Goal: Information Seeking & Learning: Learn about a topic

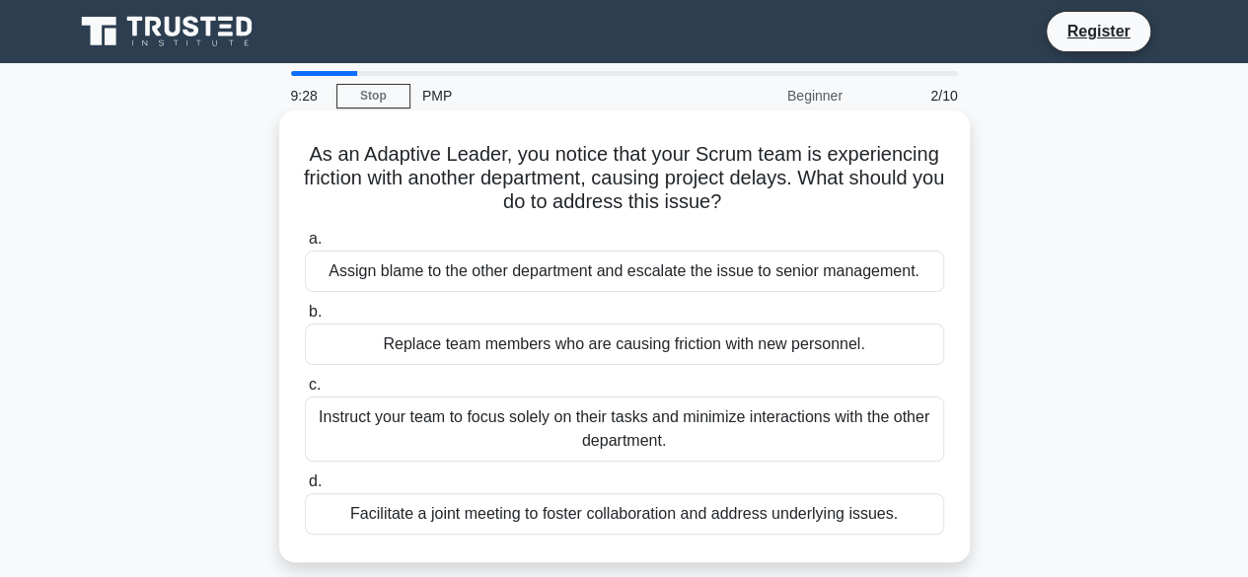
click at [519, 425] on div "Instruct your team to focus solely on their tasks and minimize interactions wit…" at bounding box center [624, 429] width 639 height 65
click at [305, 392] on input "c. Instruct your team to focus solely on their tasks and minimize interactions …" at bounding box center [305, 385] width 0 height 13
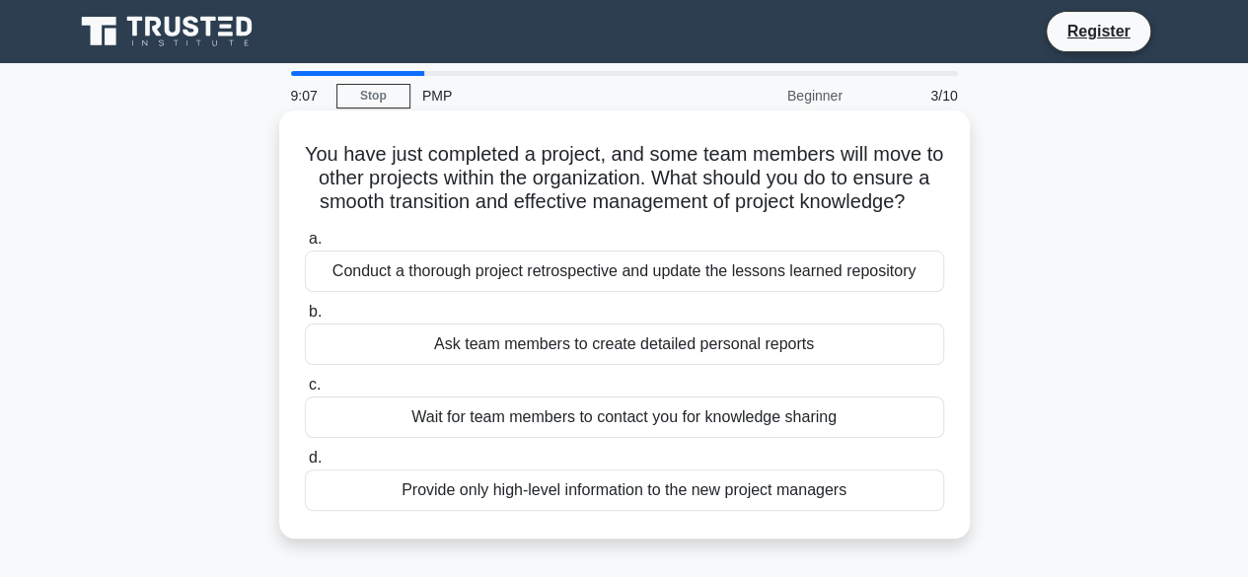
click at [600, 511] on div "Provide only high-level information to the new project managers" at bounding box center [624, 490] width 639 height 41
click at [305, 465] on input "d. Provide only high-level information to the new project managers" at bounding box center [305, 458] width 0 height 13
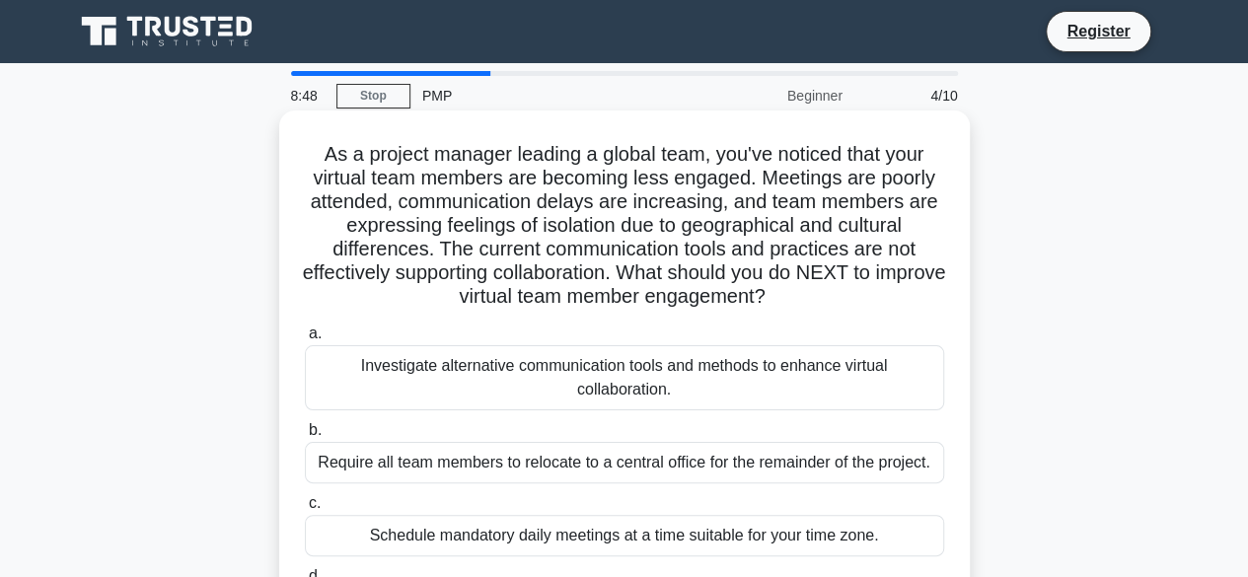
click at [564, 395] on div "Investigate alternative communication tools and methods to enhance virtual coll…" at bounding box center [624, 377] width 639 height 65
click at [305, 340] on input "a. Investigate alternative communication tools and methods to enhance virtual c…" at bounding box center [305, 334] width 0 height 13
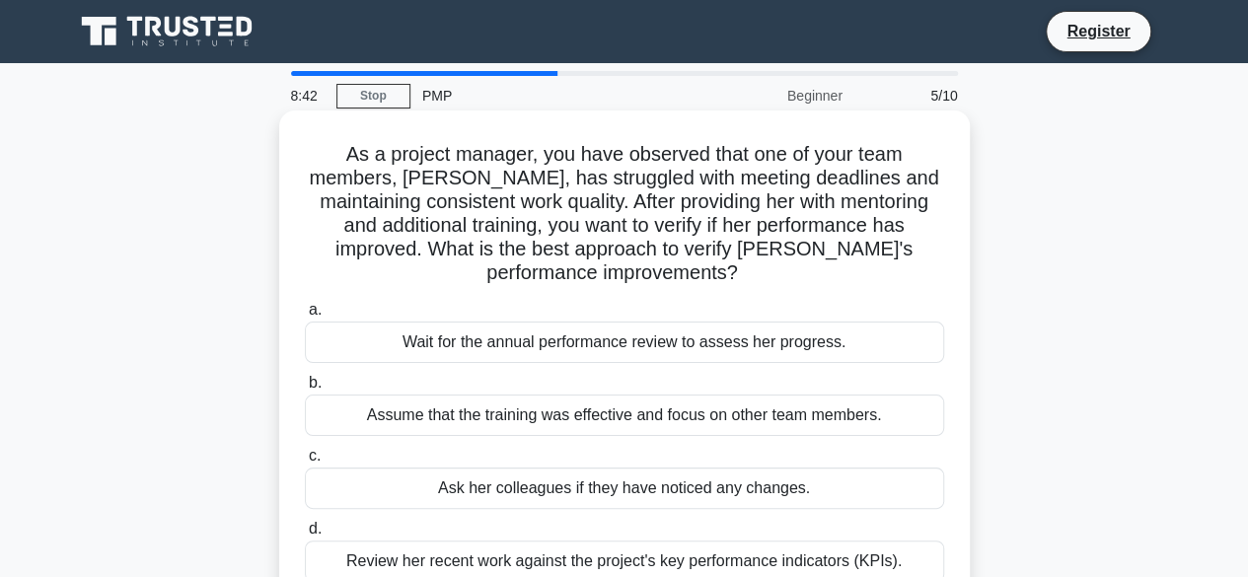
click at [566, 419] on div "Assume that the training was effective and focus on other team members." at bounding box center [624, 415] width 639 height 41
click at [305, 390] on input "b. Assume that the training was effective and focus on other team members." at bounding box center [305, 383] width 0 height 13
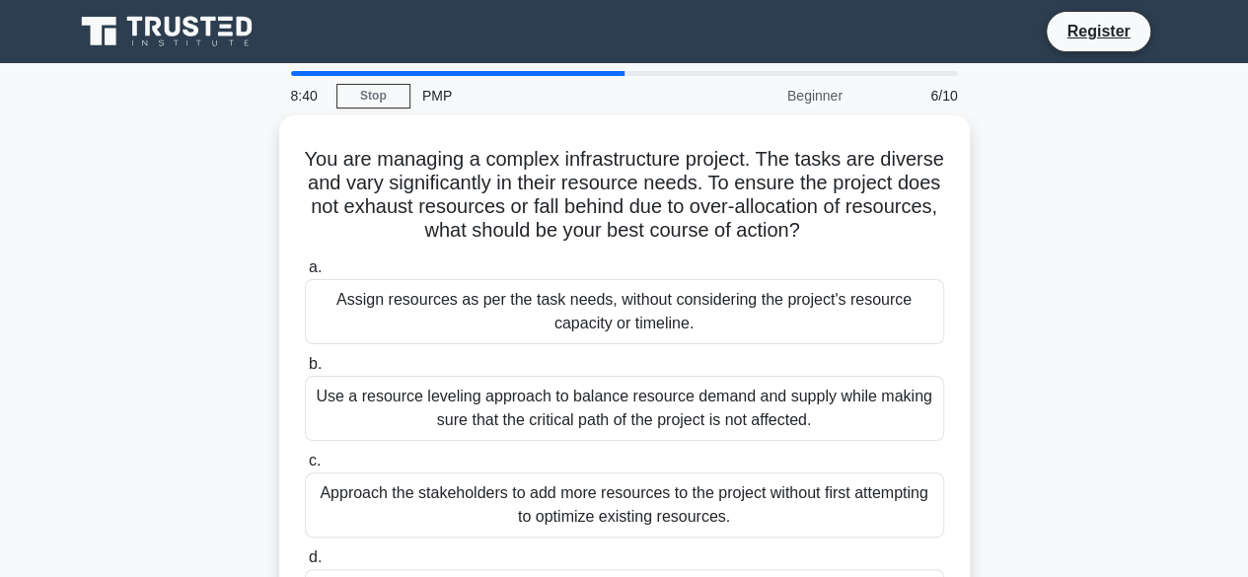
click at [566, 419] on div "Use a resource leveling approach to balance resource demand and supply while ma…" at bounding box center [624, 408] width 639 height 65
click at [305, 371] on input "b. Use a resource leveling approach to balance resource demand and supply while…" at bounding box center [305, 364] width 0 height 13
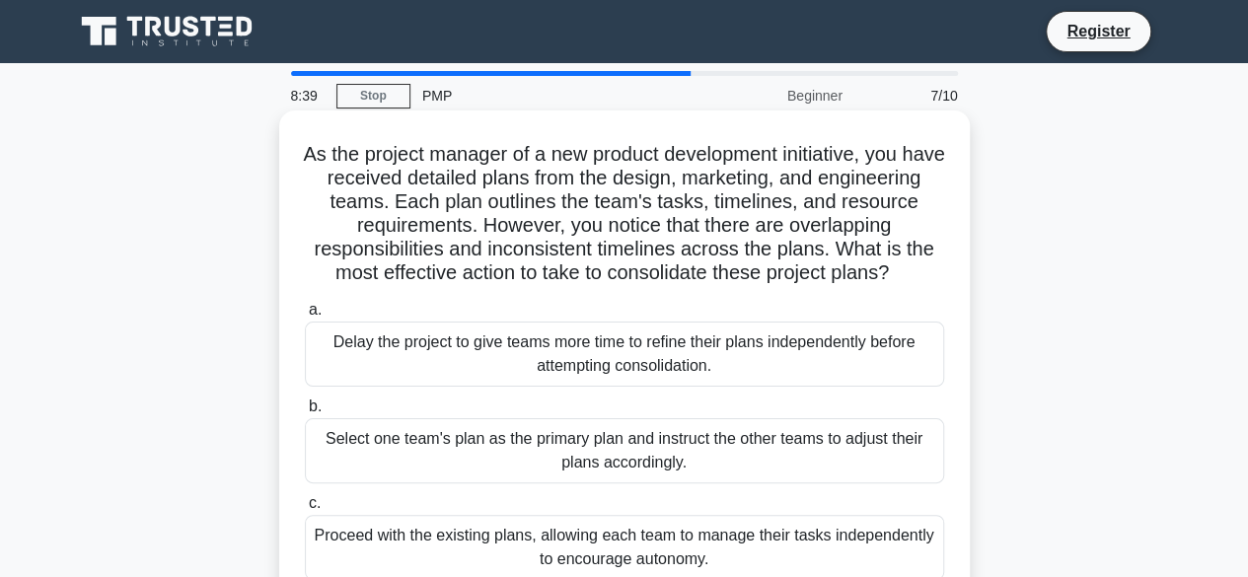
click at [567, 362] on div "Delay the project to give teams more time to refine their plans independently b…" at bounding box center [624, 354] width 639 height 65
click at [305, 317] on input "a. Delay the project to give teams more time to refine their plans independentl…" at bounding box center [305, 310] width 0 height 13
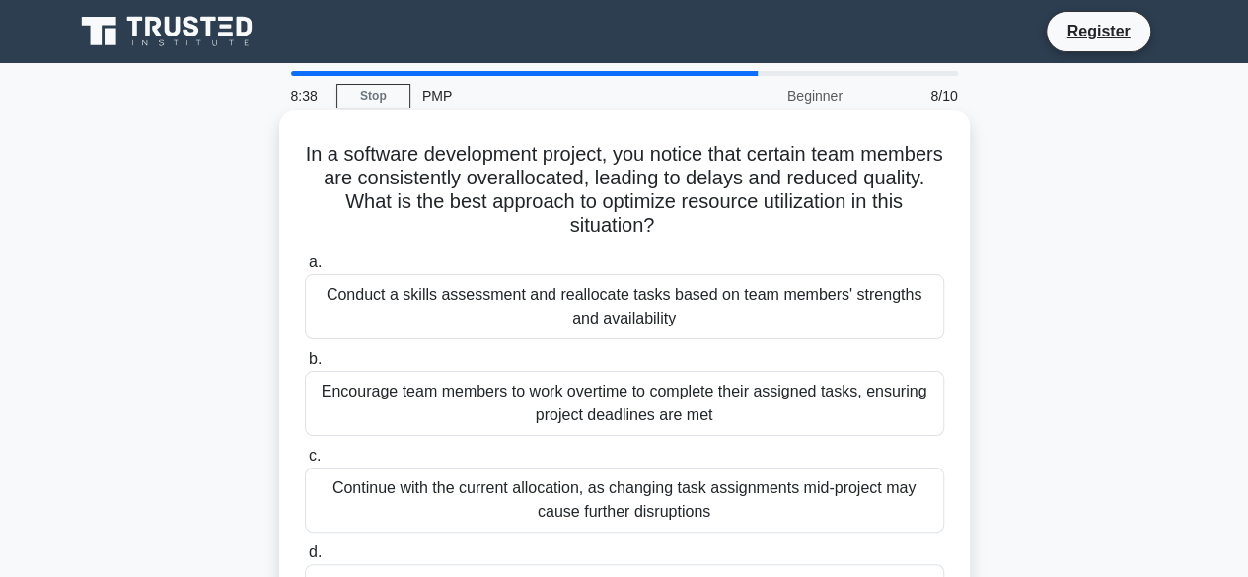
click at [505, 499] on div "Continue with the current allocation, as changing task assignments mid-project …" at bounding box center [624, 500] width 639 height 65
click at [305, 463] on input "c. Continue with the current allocation, as changing task assignments mid-proje…" at bounding box center [305, 456] width 0 height 13
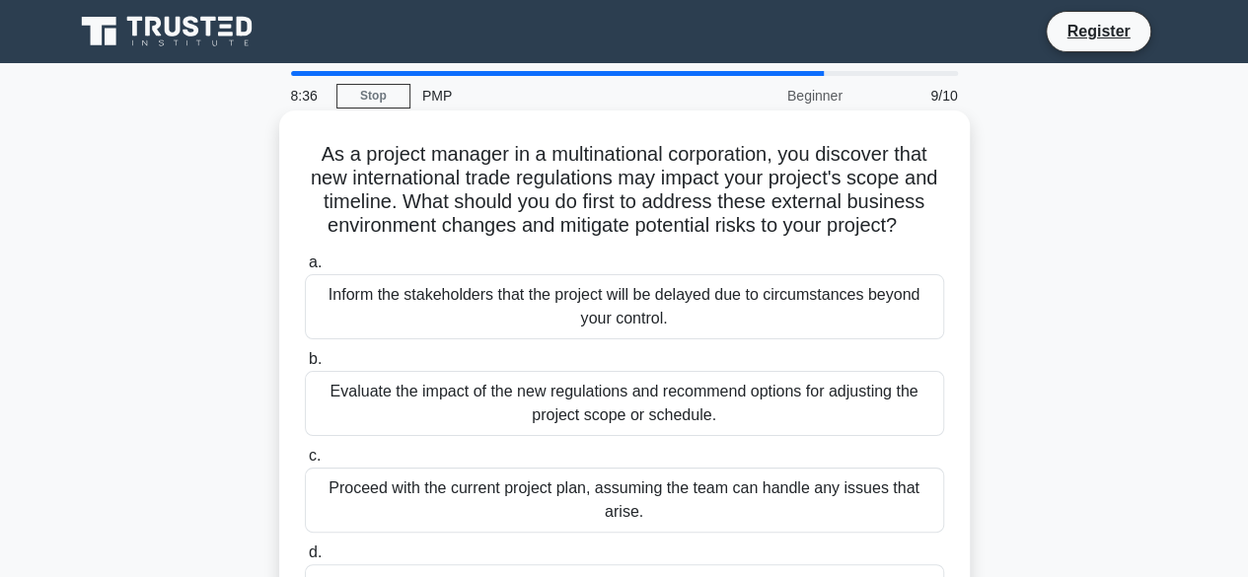
click at [515, 325] on div "Inform the stakeholders that the project will be delayed due to circumstances b…" at bounding box center [624, 306] width 639 height 65
click at [305, 269] on input "a. Inform the stakeholders that the project will be delayed due to circumstance…" at bounding box center [305, 263] width 0 height 13
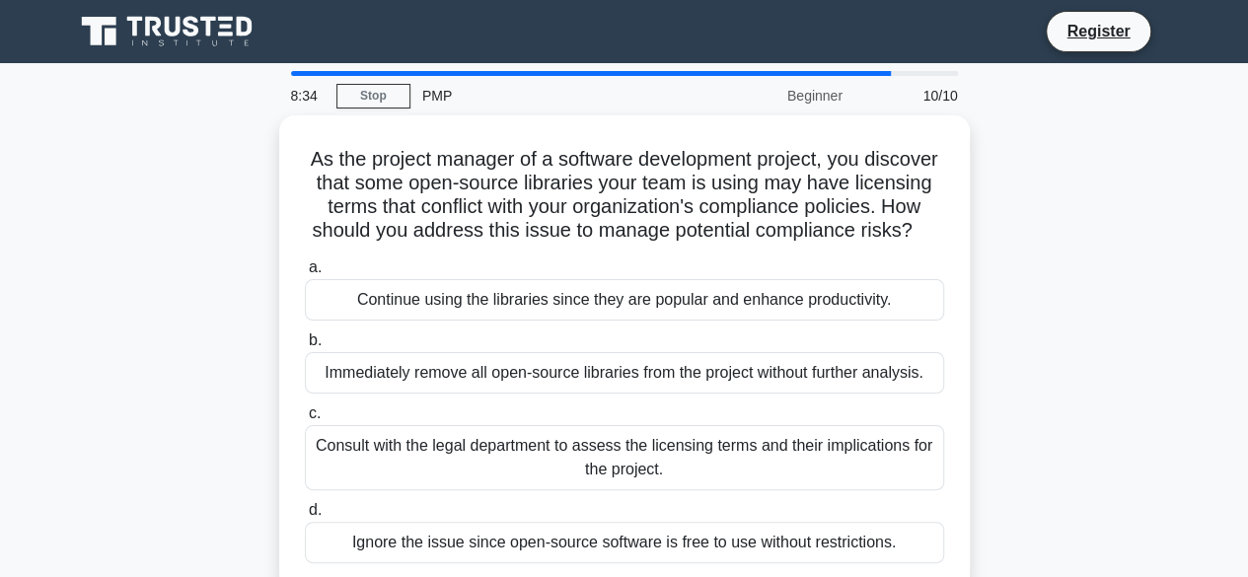
click at [555, 490] on div "Consult with the legal department to assess the licensing terms and their impli…" at bounding box center [624, 457] width 639 height 65
click at [305, 420] on input "c. Consult with the legal department to assess the licensing terms and their im…" at bounding box center [305, 414] width 0 height 13
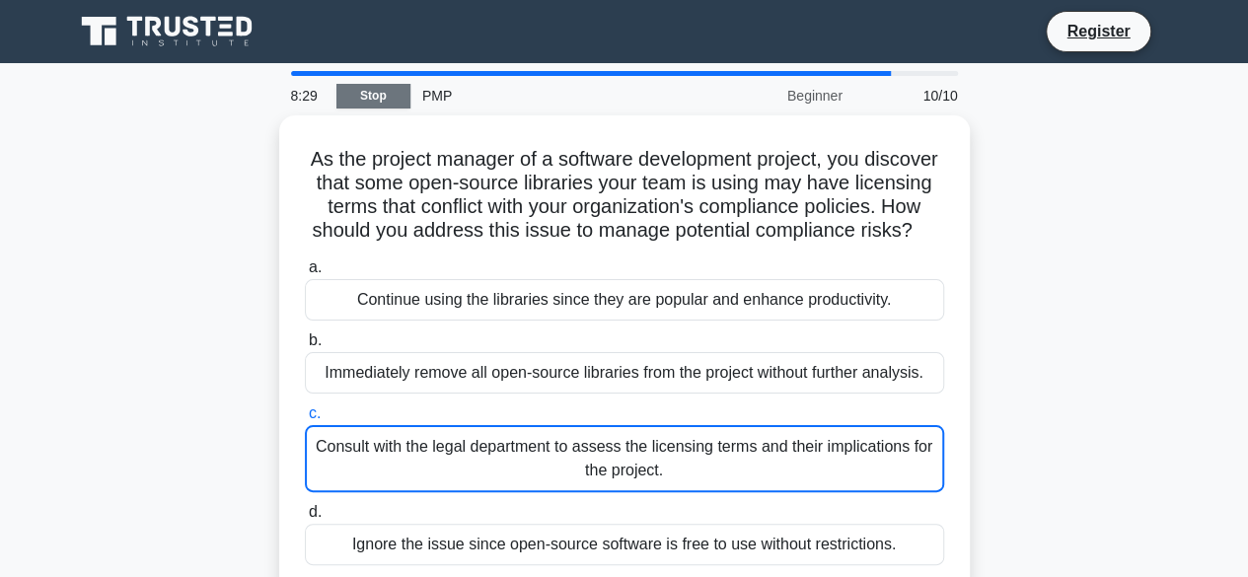
click at [371, 102] on link "Stop" at bounding box center [373, 96] width 74 height 25
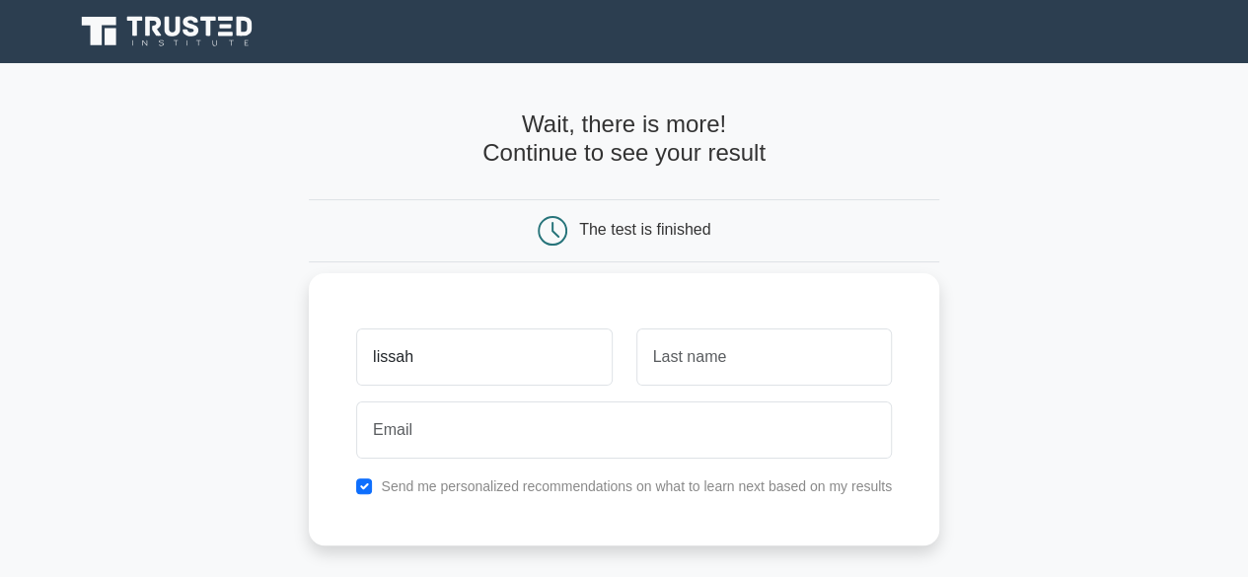
type input "lissah"
click at [681, 366] on input "text" at bounding box center [764, 357] width 256 height 57
type input "wambui"
click at [634, 488] on label "Send me personalized recommendations on what to learn next based on my results" at bounding box center [636, 487] width 511 height 16
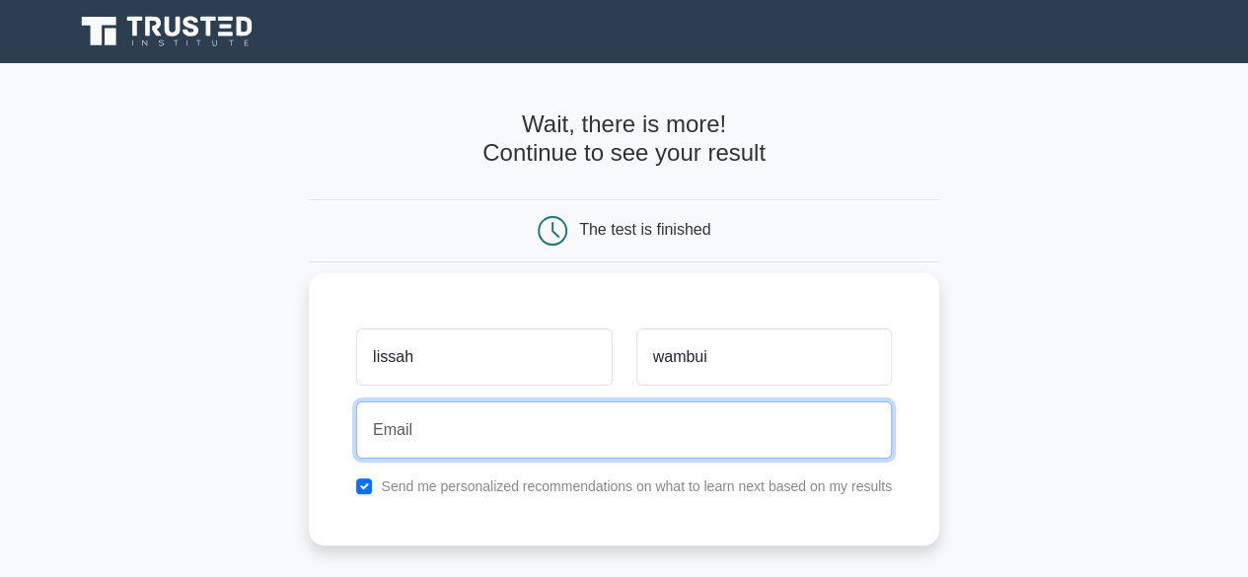
click at [569, 435] on input "email" at bounding box center [624, 430] width 536 height 57
type input "judykimani31@gmail.com"
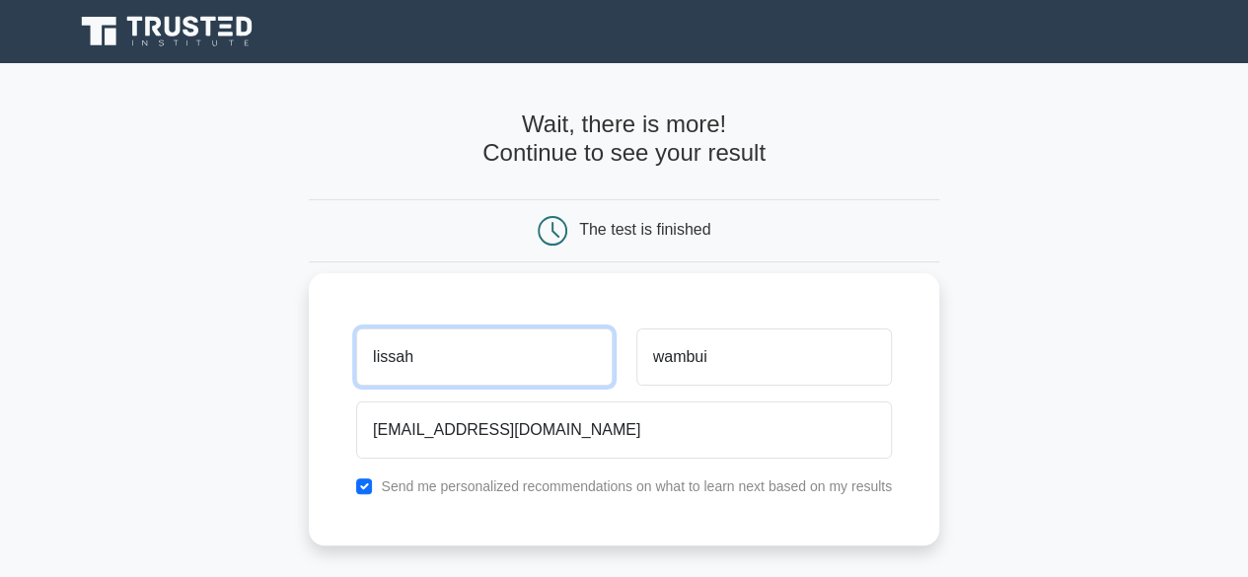
click at [495, 346] on input "lissah" at bounding box center [484, 357] width 256 height 57
type input "l"
type input "[PERSON_NAME]"
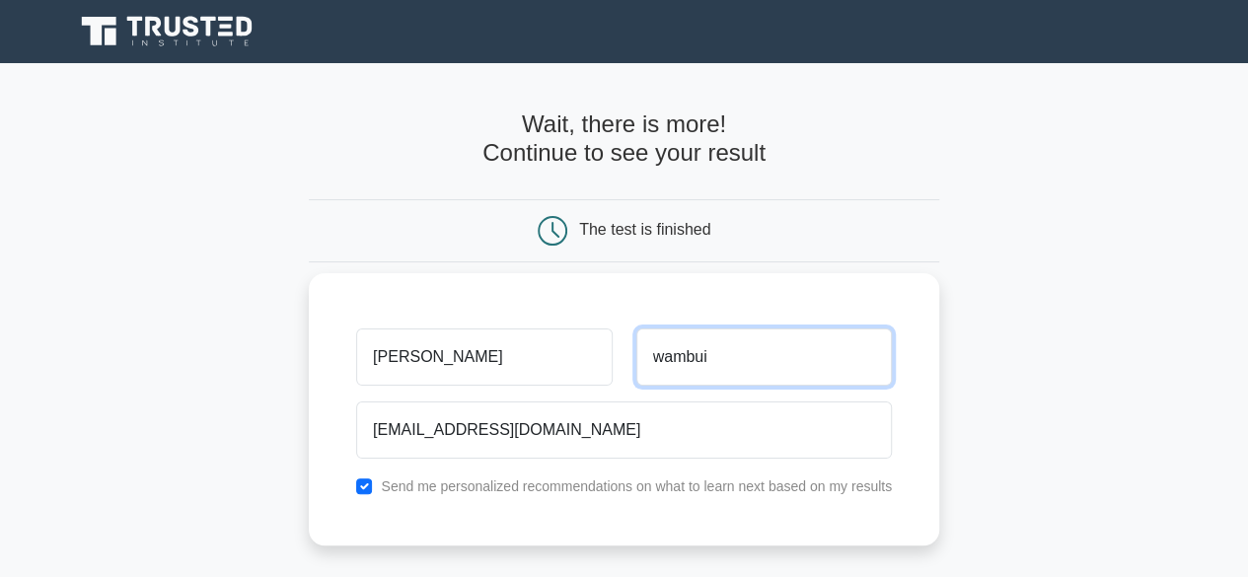
click at [716, 359] on input "wambui" at bounding box center [764, 357] width 256 height 57
type input "w"
type input "success"
click at [733, 480] on label "Send me personalized recommendations on what to learn next based on my results" at bounding box center [636, 487] width 511 height 16
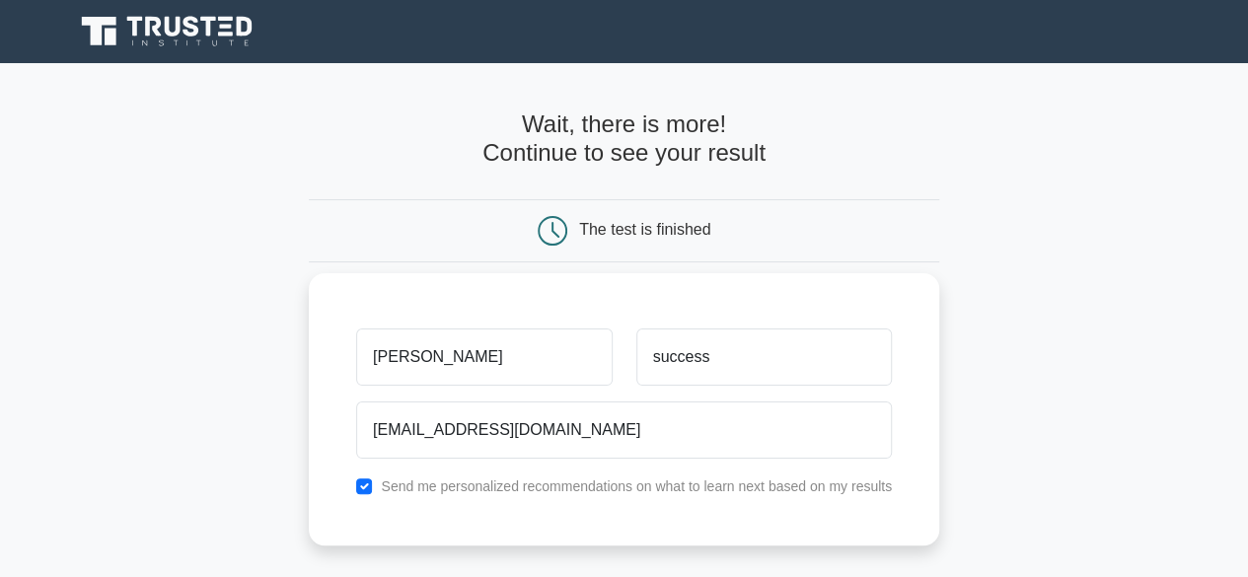
click at [733, 480] on label "Send me personalized recommendations on what to learn next based on my results" at bounding box center [636, 487] width 511 height 16
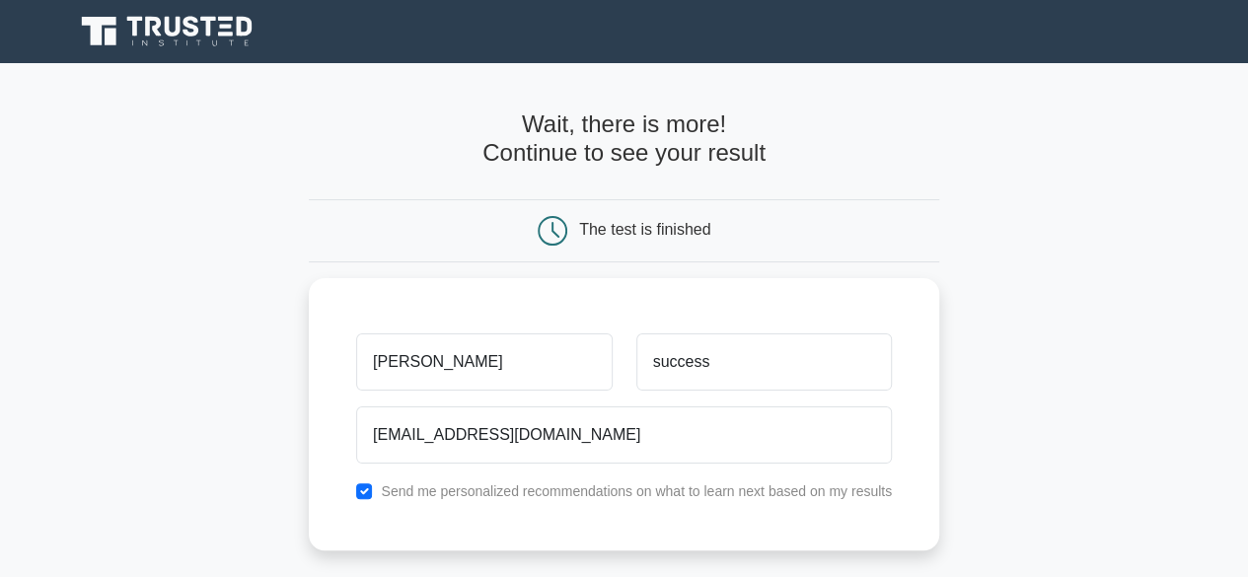
click at [652, 221] on div "The test is finished" at bounding box center [644, 229] width 131 height 17
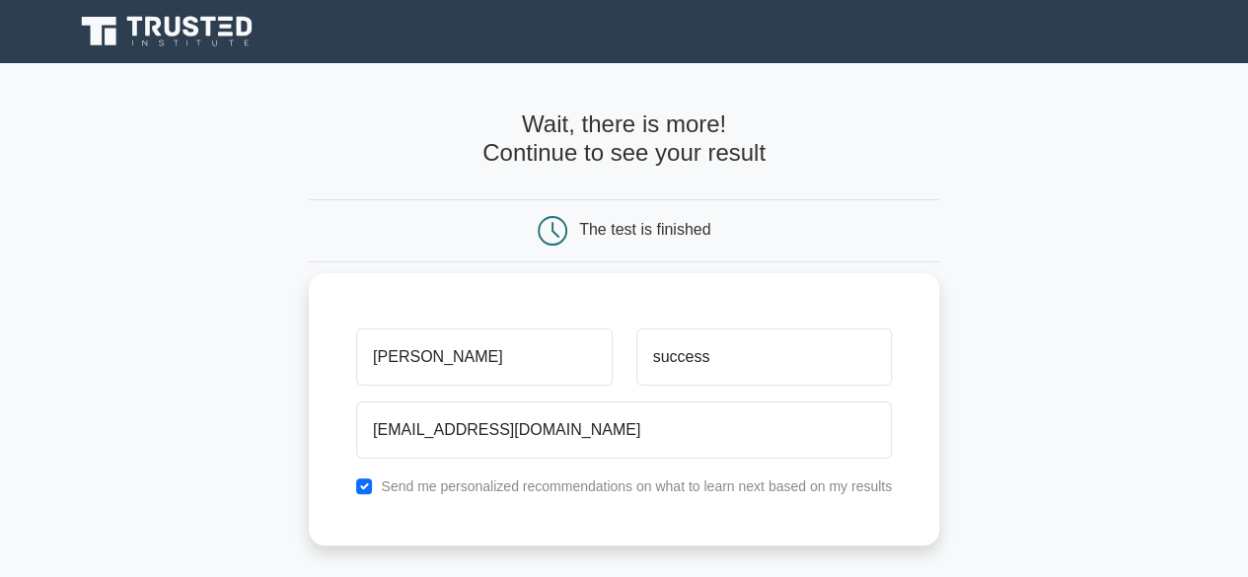
click at [654, 479] on label "Send me personalized recommendations on what to learn next based on my results" at bounding box center [636, 487] width 511 height 16
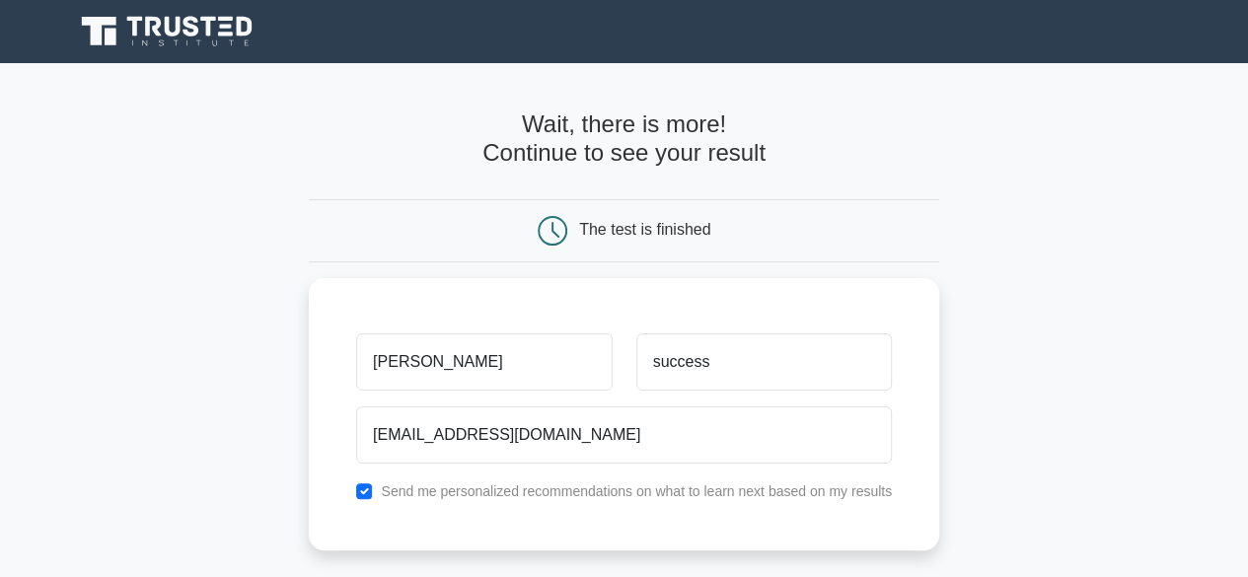
click at [741, 143] on h4 "Wait, there is more! Continue to see your result" at bounding box center [624, 139] width 630 height 57
click at [887, 167] on h4 "Wait, there is more! Continue to see your result" at bounding box center [624, 139] width 630 height 57
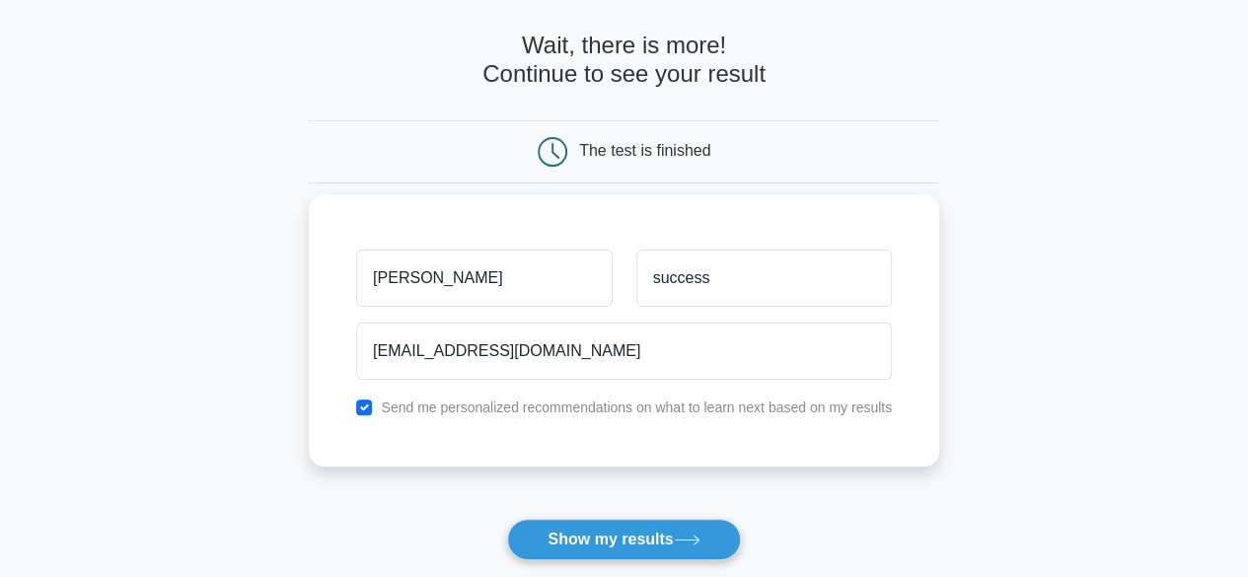
scroll to position [118, 0]
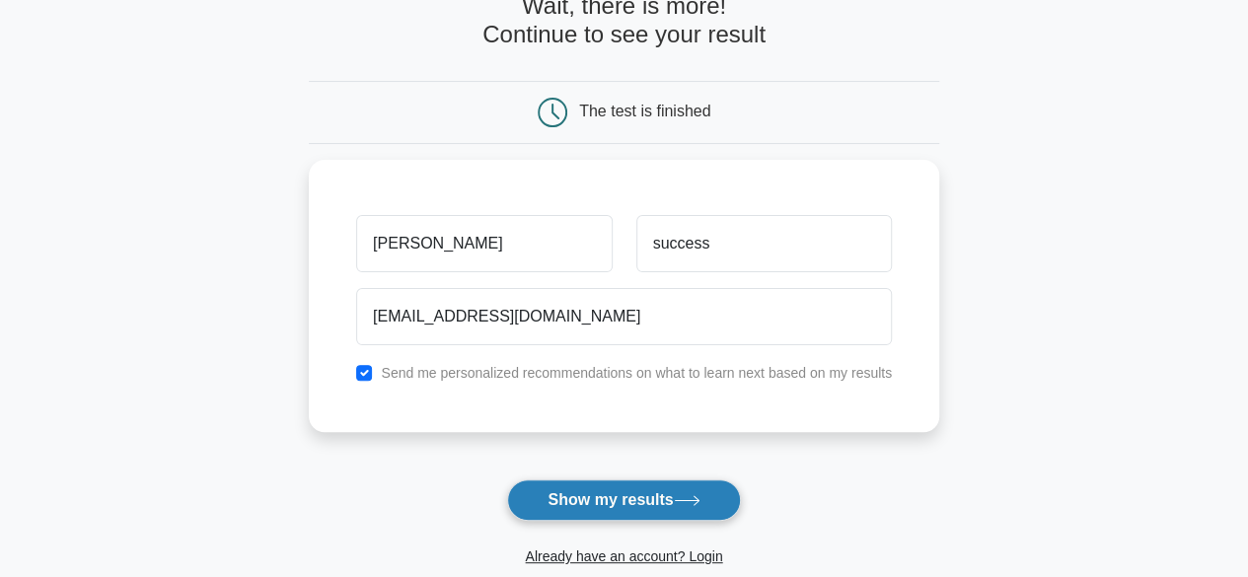
click at [622, 506] on button "Show my results" at bounding box center [623, 500] width 233 height 41
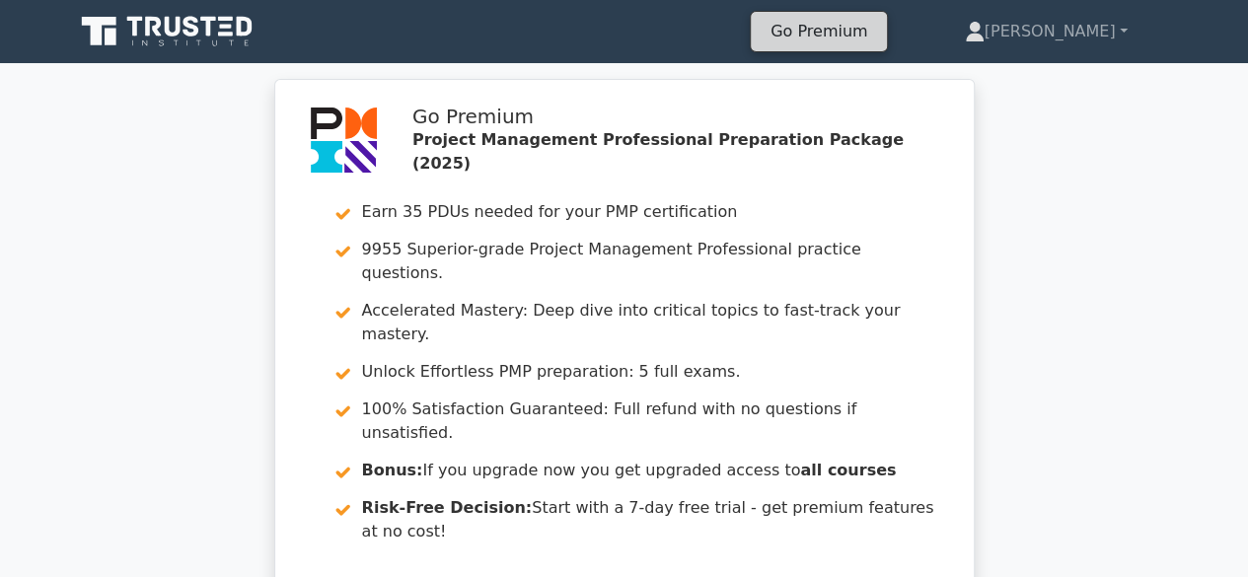
click at [879, 44] on link "Go Premium" at bounding box center [819, 31] width 120 height 27
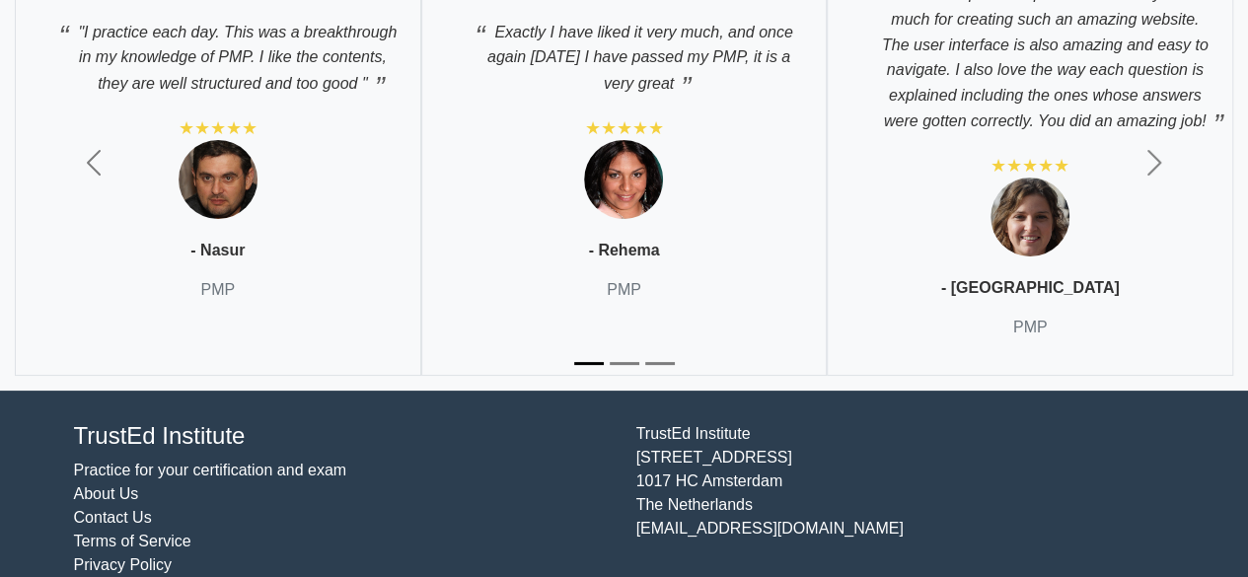
scroll to position [7528, 0]
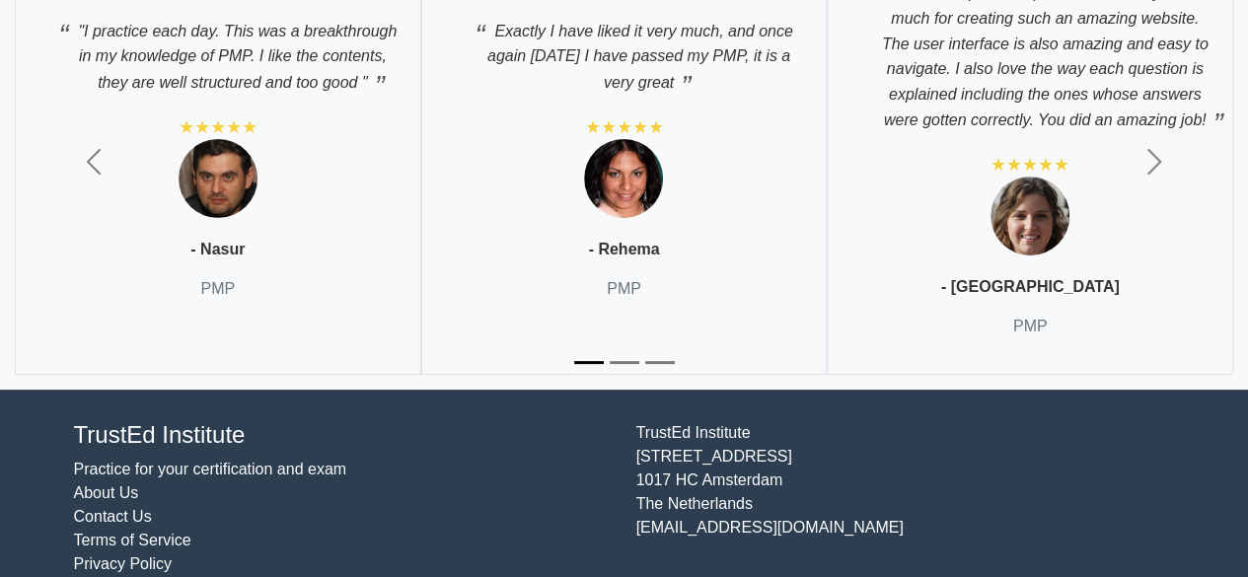
scroll to position [7528, 0]
